Goal: Transaction & Acquisition: Purchase product/service

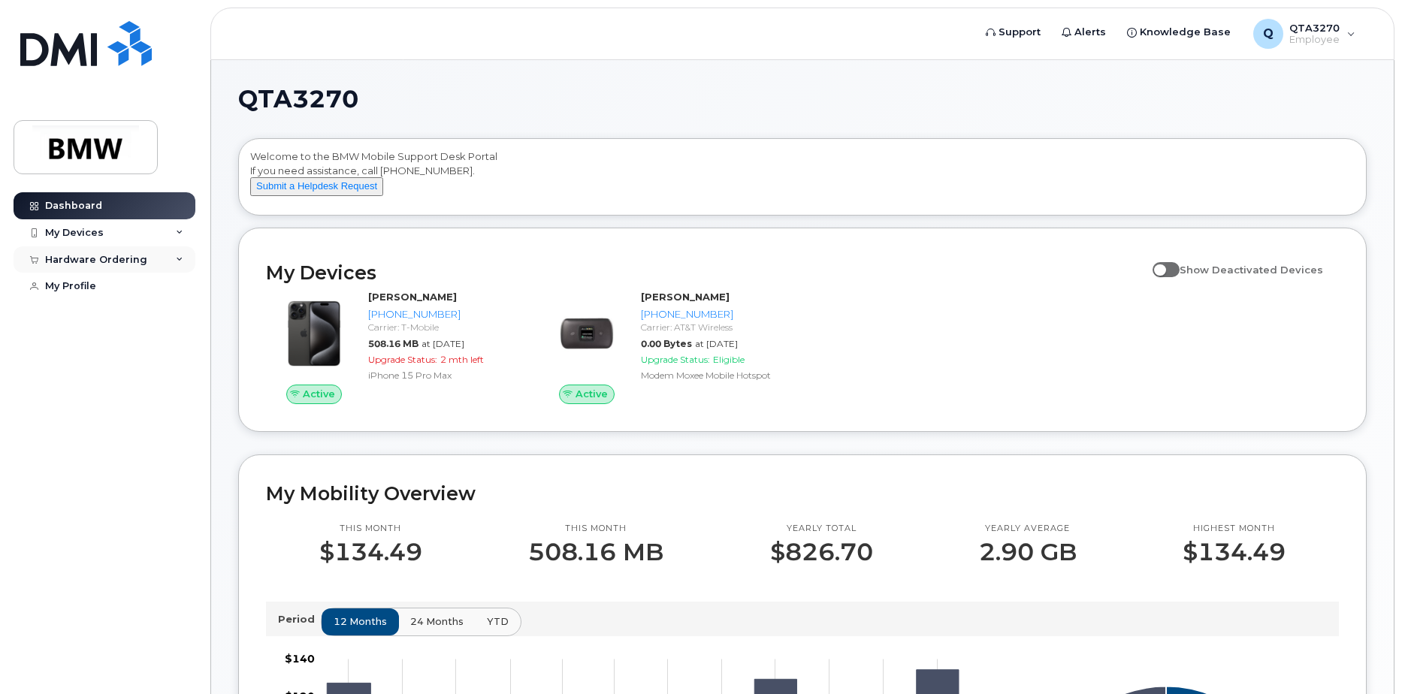
click at [153, 257] on div "Hardware Ordering" at bounding box center [105, 260] width 182 height 27
click at [104, 286] on div "New Order" at bounding box center [80, 287] width 57 height 14
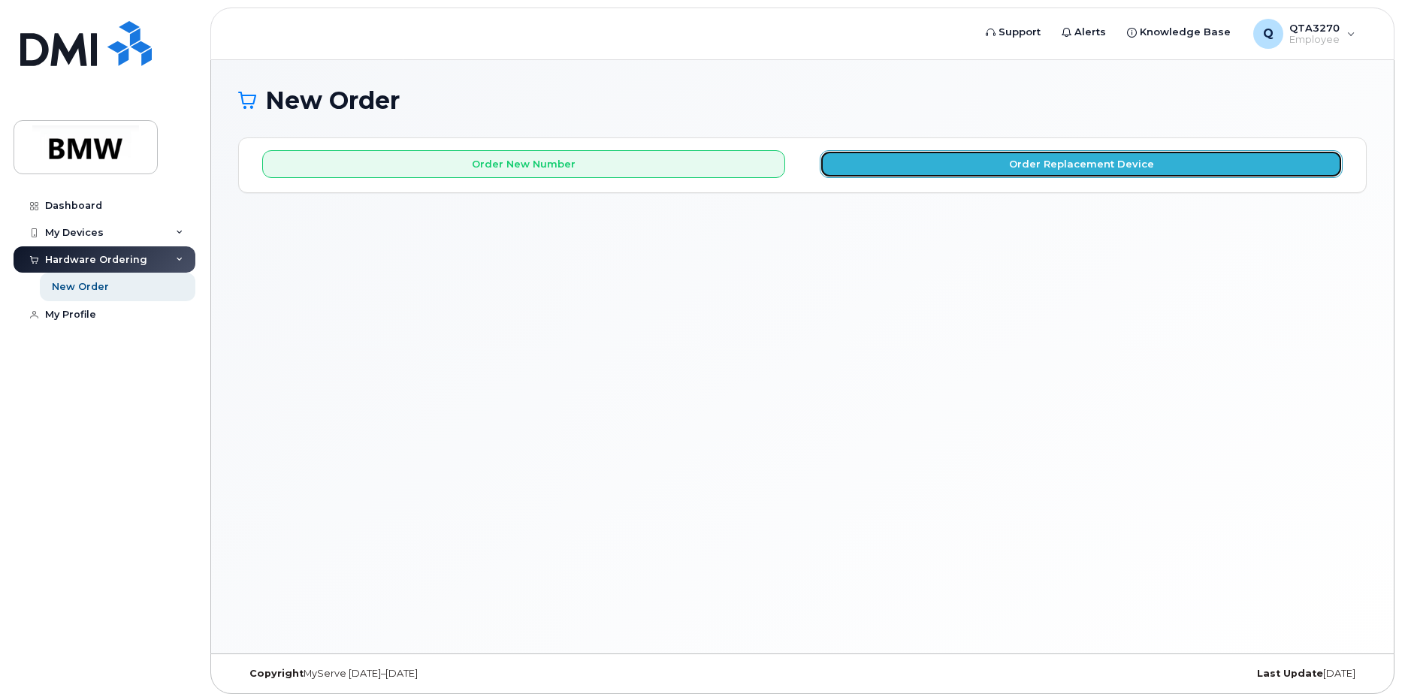
click at [1048, 165] on button "Order Replacement Device" at bounding box center [1081, 164] width 523 height 28
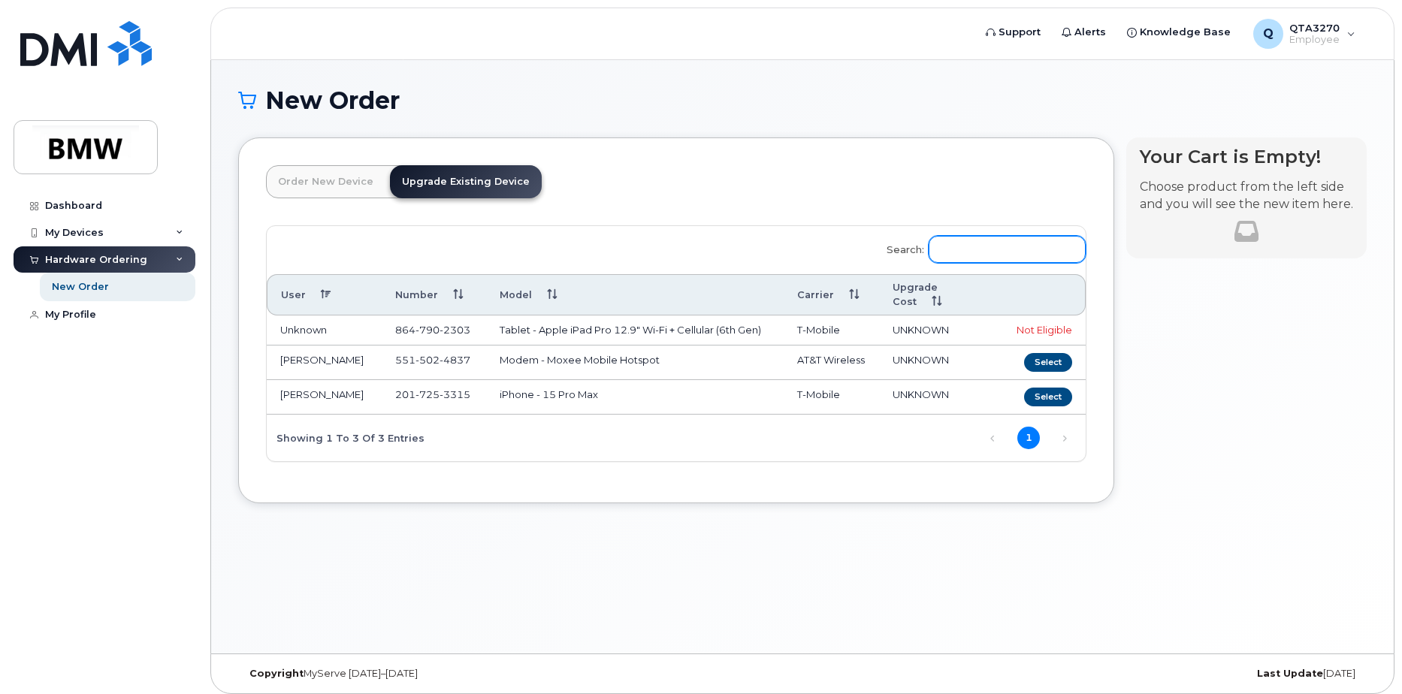
click at [997, 251] on input "Search:" at bounding box center [1007, 249] width 157 height 27
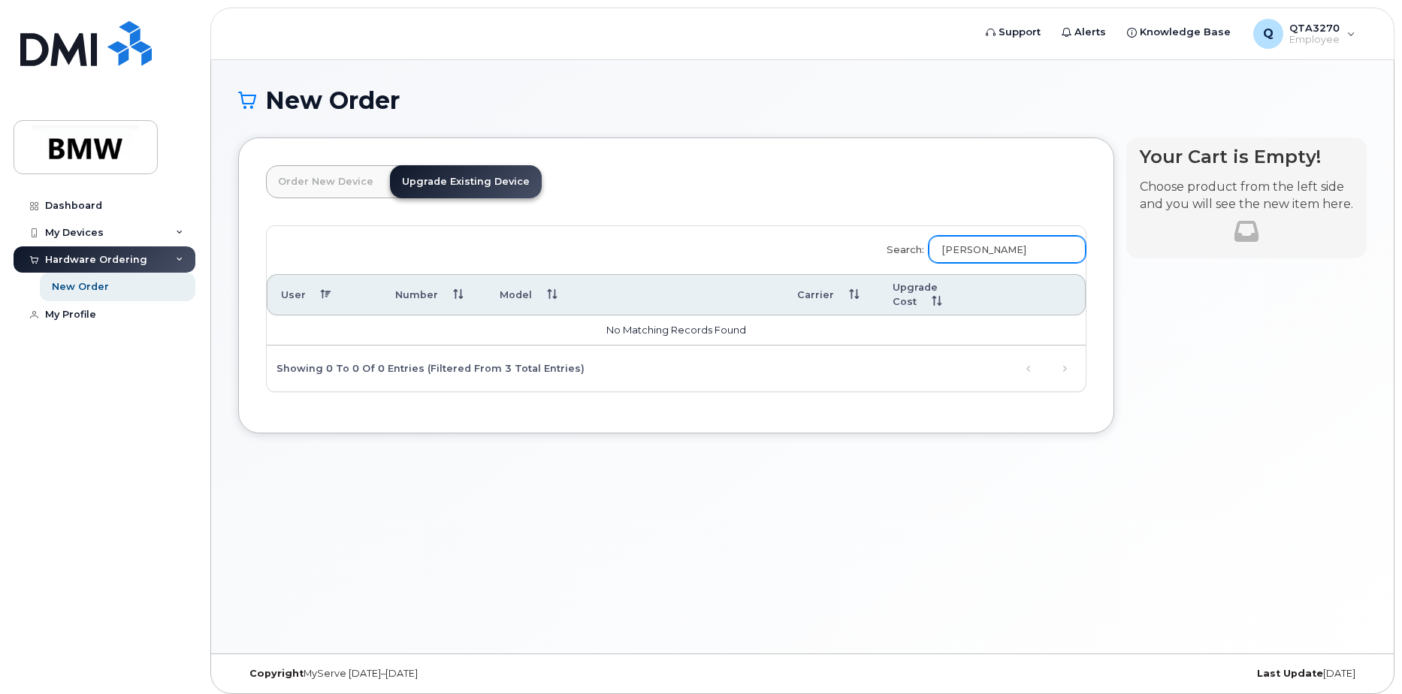
type input "[PERSON_NAME]"
click at [337, 184] on link "Order New Device" at bounding box center [326, 181] width 120 height 33
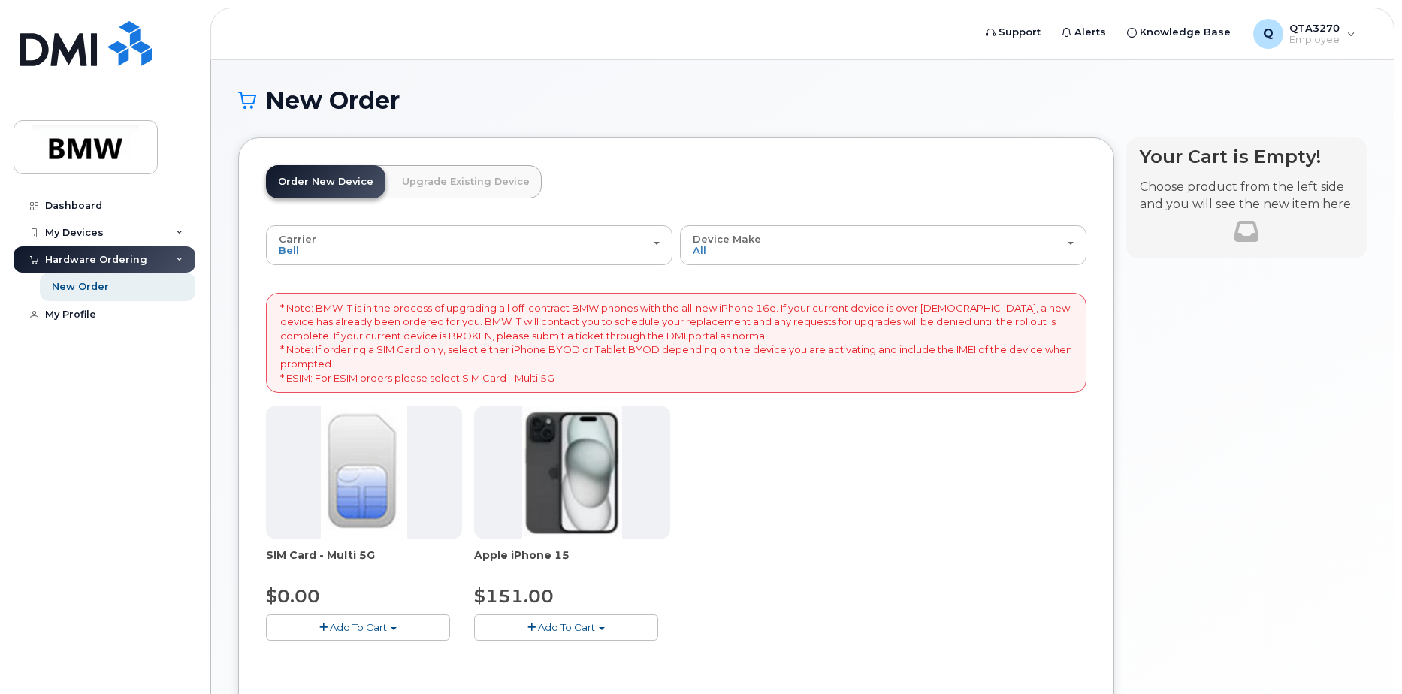
click at [443, 180] on link "Upgrade Existing Device" at bounding box center [466, 181] width 152 height 33
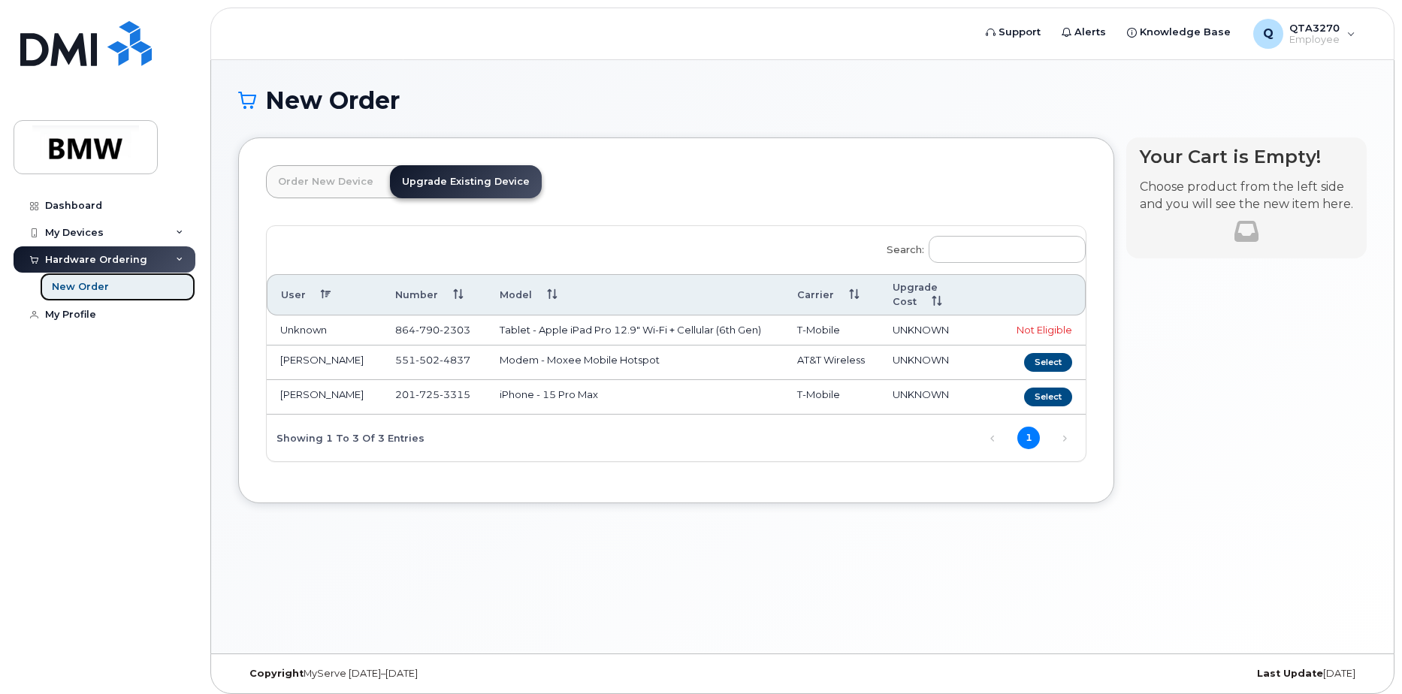
click at [101, 279] on link "New Order" at bounding box center [118, 287] width 156 height 29
click at [95, 288] on div "New Order" at bounding box center [80, 287] width 57 height 14
click at [303, 183] on link "Order New Device" at bounding box center [326, 181] width 120 height 33
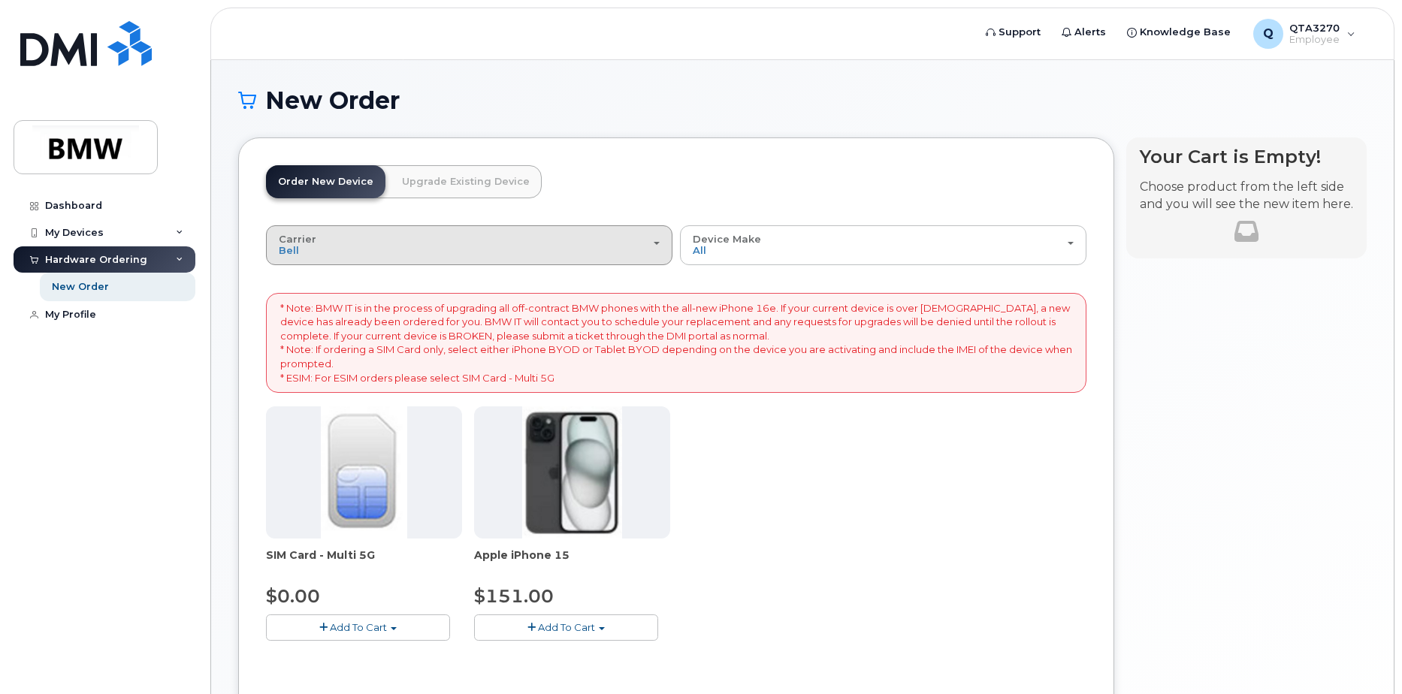
click at [655, 242] on span "button" at bounding box center [657, 243] width 6 height 3
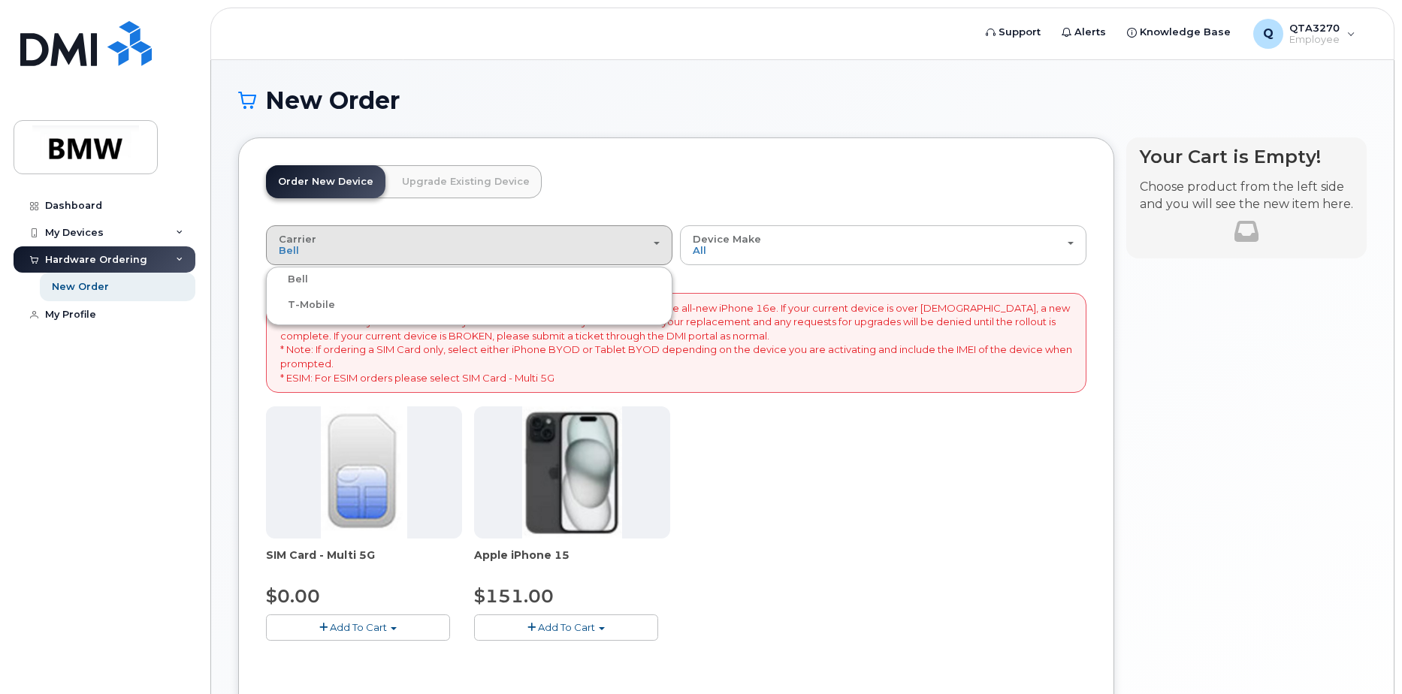
click at [328, 304] on label "T-Mobile" at bounding box center [302, 305] width 65 height 18
click at [0, 0] on input "T-Mobile" at bounding box center [0, 0] width 0 height 0
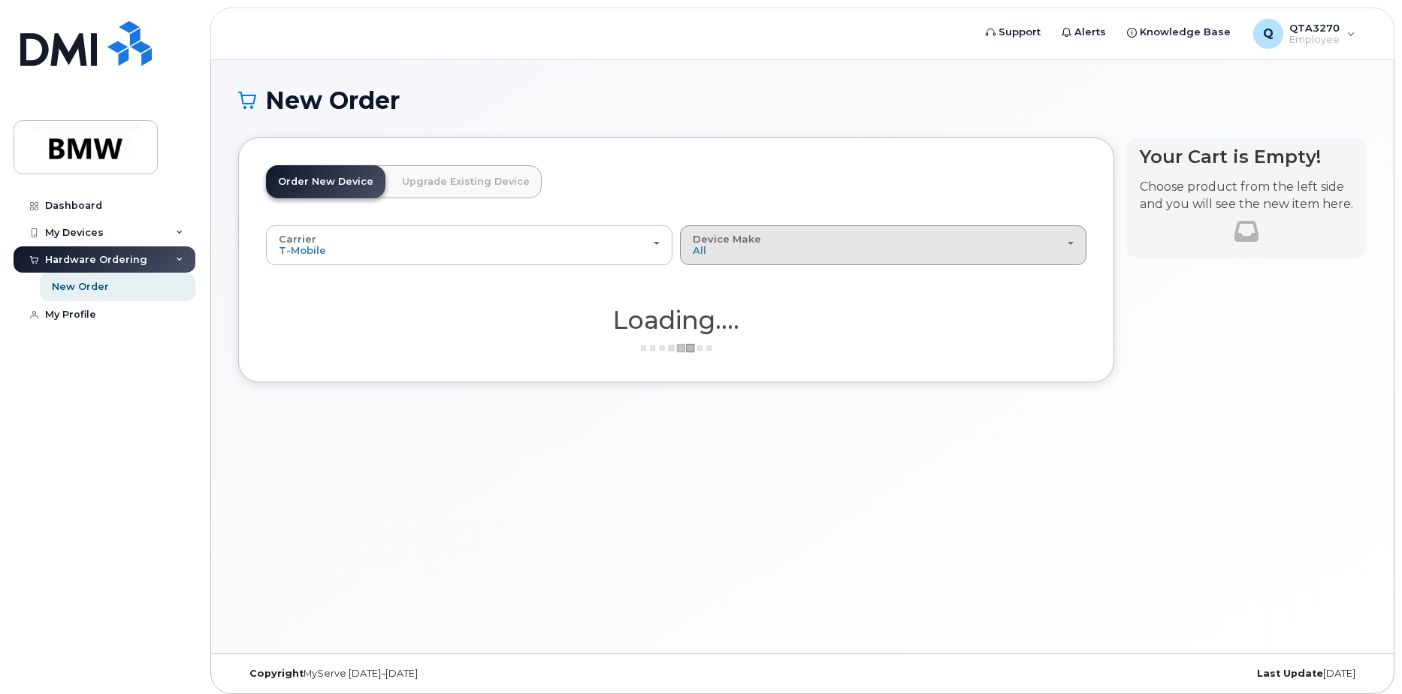
click at [746, 250] on div "Device Make All iPhone" at bounding box center [883, 245] width 381 height 23
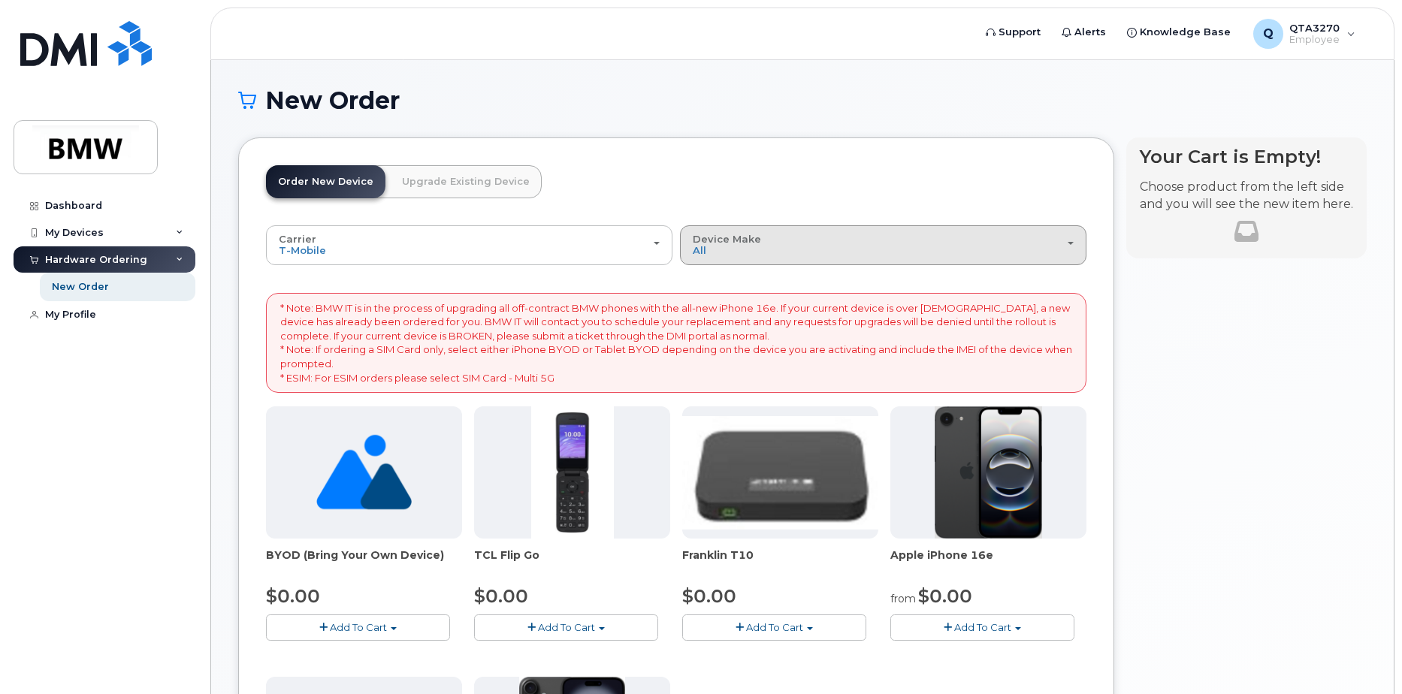
click at [775, 244] on div "Device Make All Cell Phone iPhone Modem" at bounding box center [883, 245] width 381 height 23
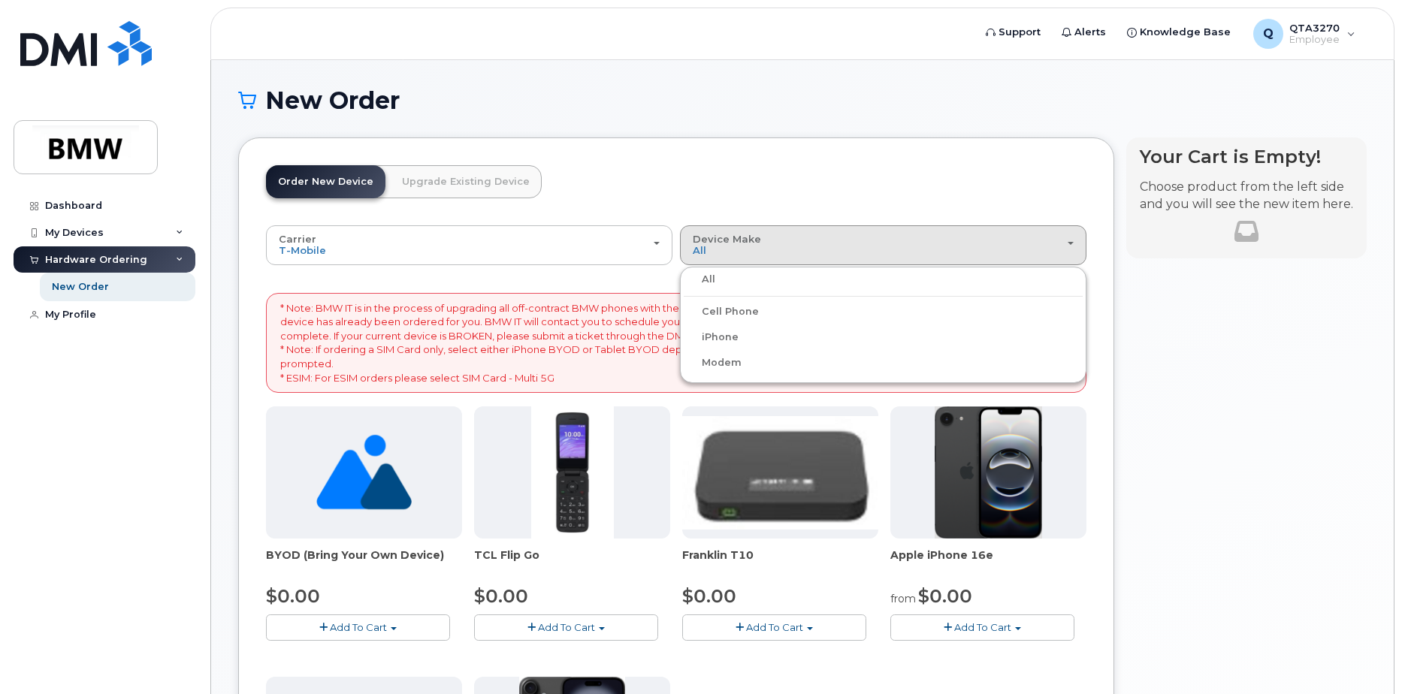
click at [724, 340] on label "iPhone" at bounding box center [711, 337] width 55 height 18
click at [0, 0] on input "iPhone" at bounding box center [0, 0] width 0 height 0
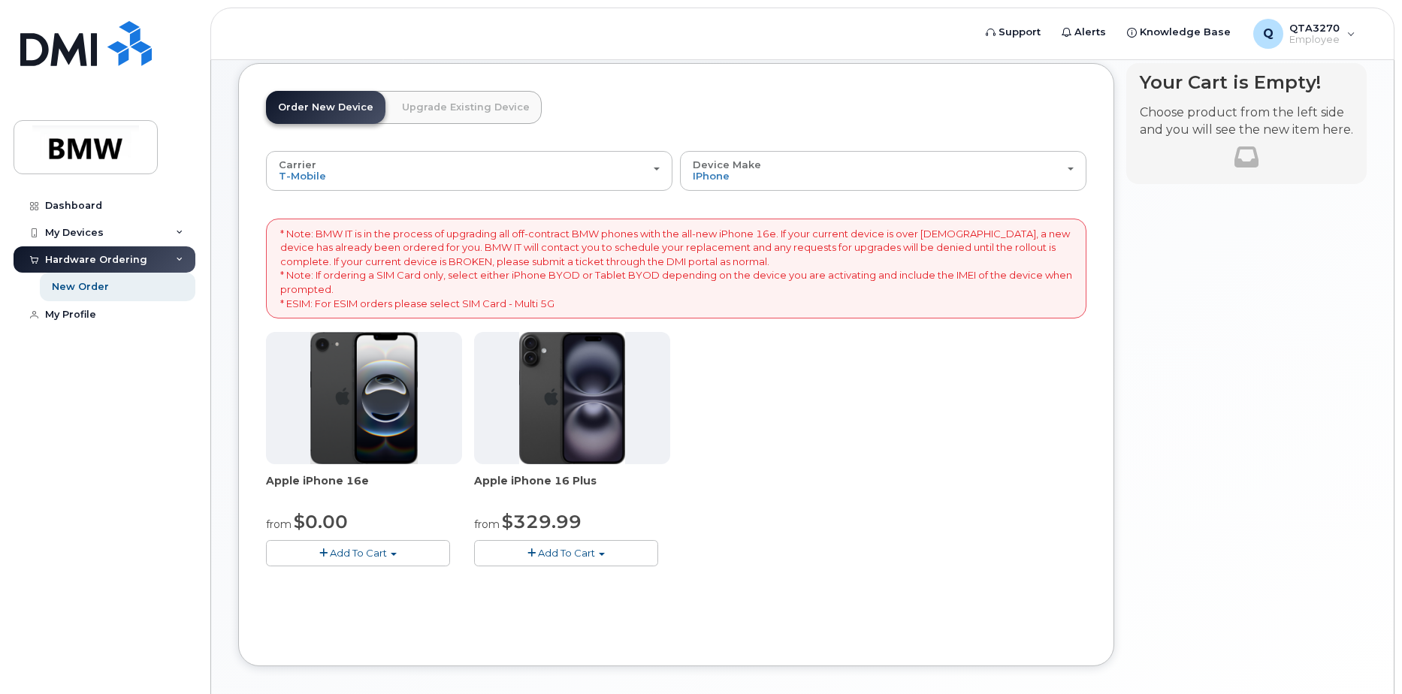
scroll to position [144, 0]
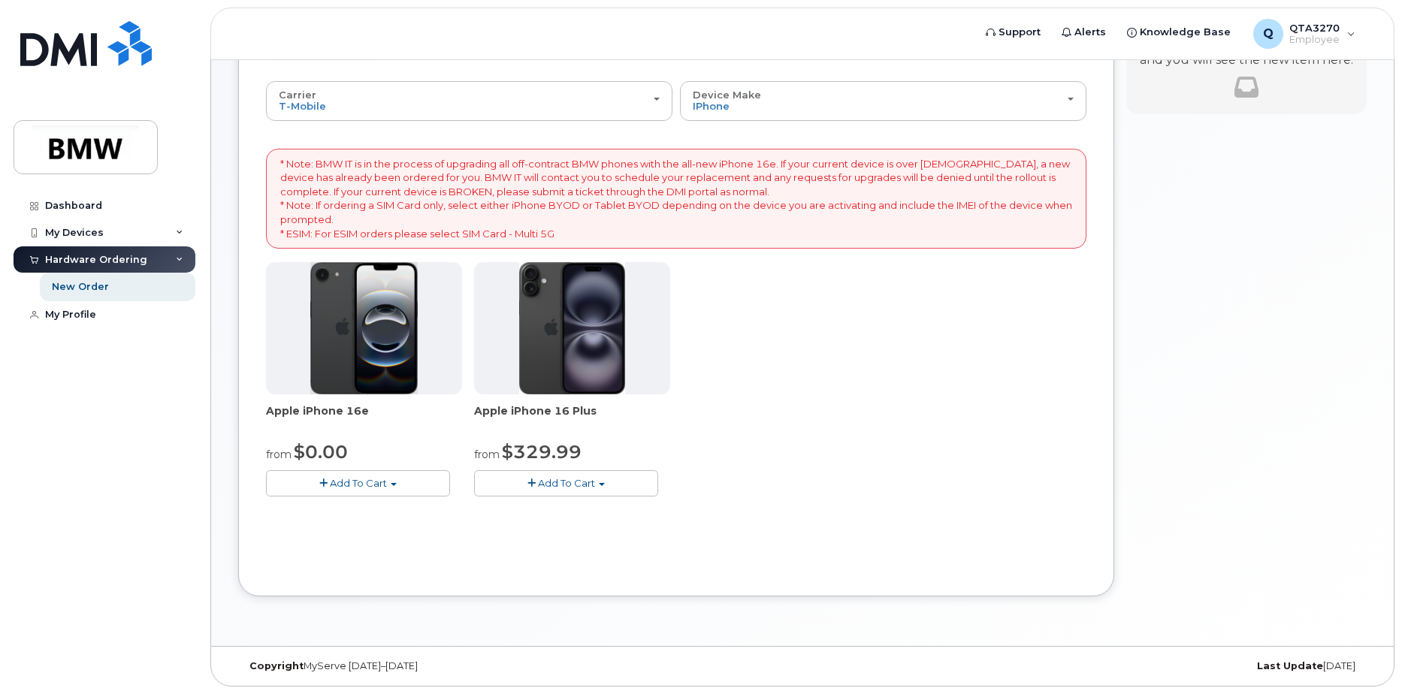
click at [377, 352] on img at bounding box center [364, 328] width 108 height 132
click at [395, 486] on span "button" at bounding box center [394, 484] width 6 height 3
click at [361, 507] on link "$0.00 - 30 Month Activation (128GB)" at bounding box center [378, 511] width 216 height 19
